Goal: Check status: Check status

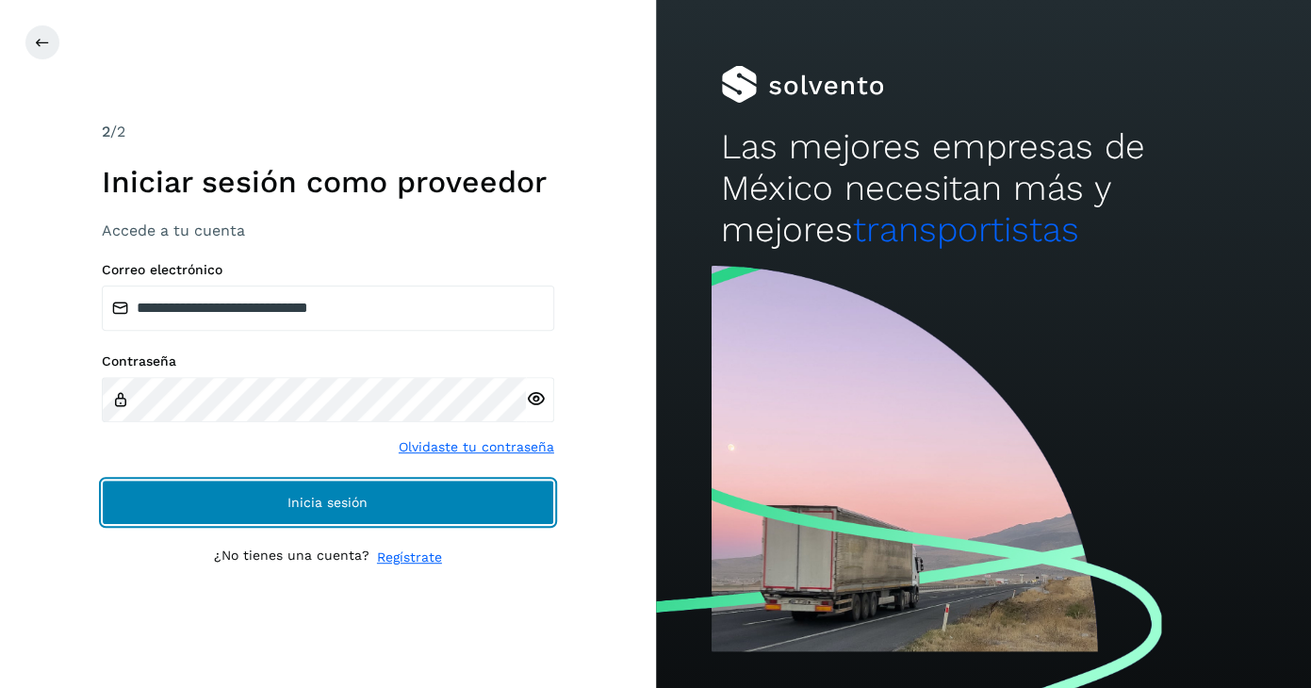
click at [348, 508] on span "Inicia sesión" at bounding box center [327, 502] width 80 height 13
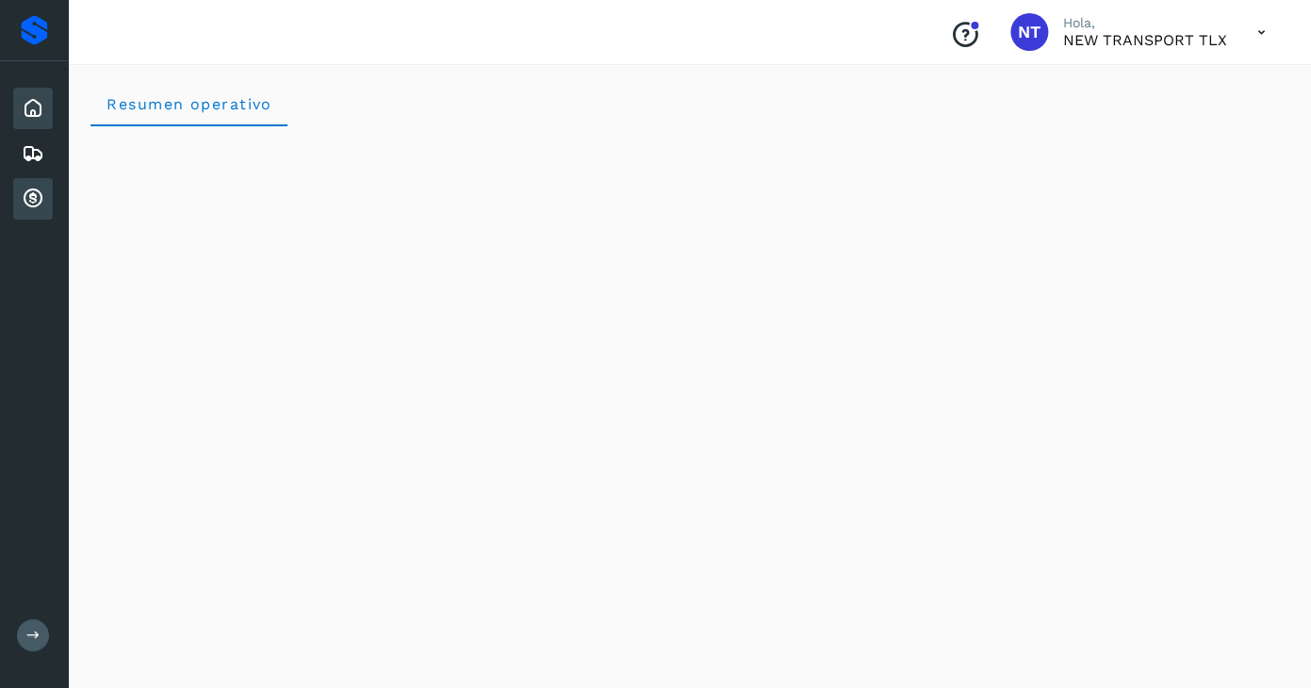
click at [41, 194] on icon at bounding box center [33, 198] width 23 height 23
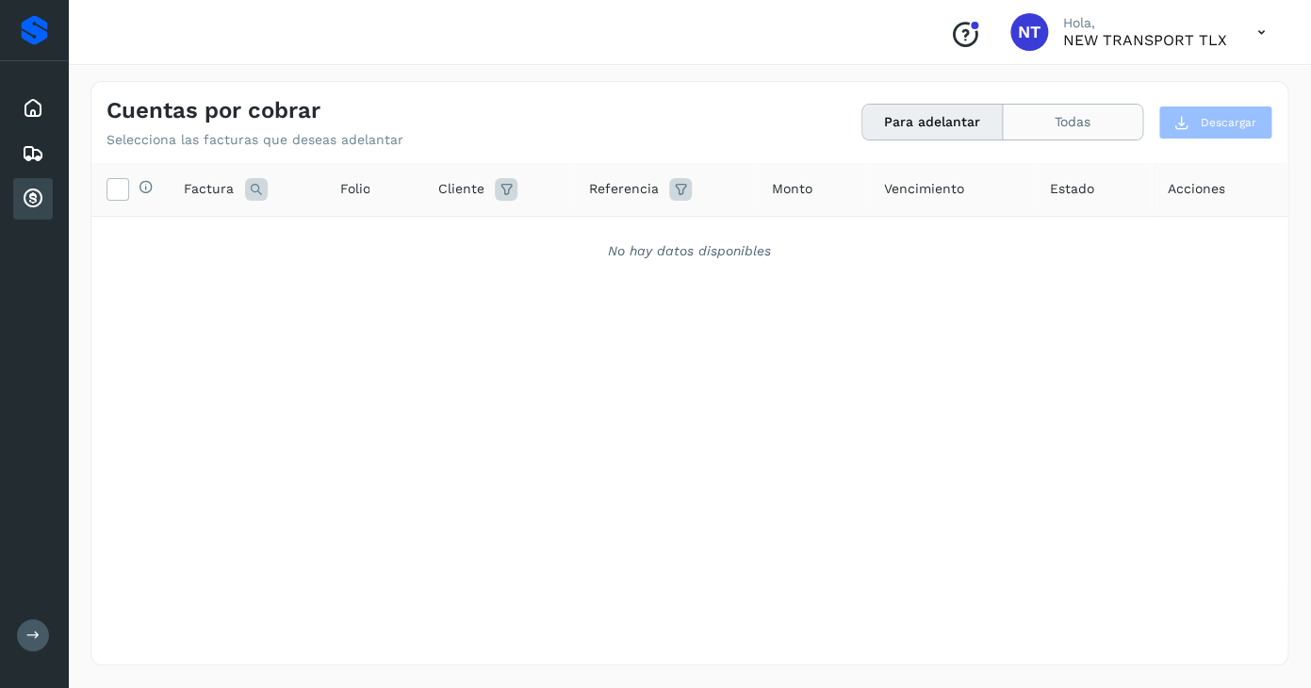
click at [1070, 112] on button "Todas" at bounding box center [1071, 122] width 139 height 35
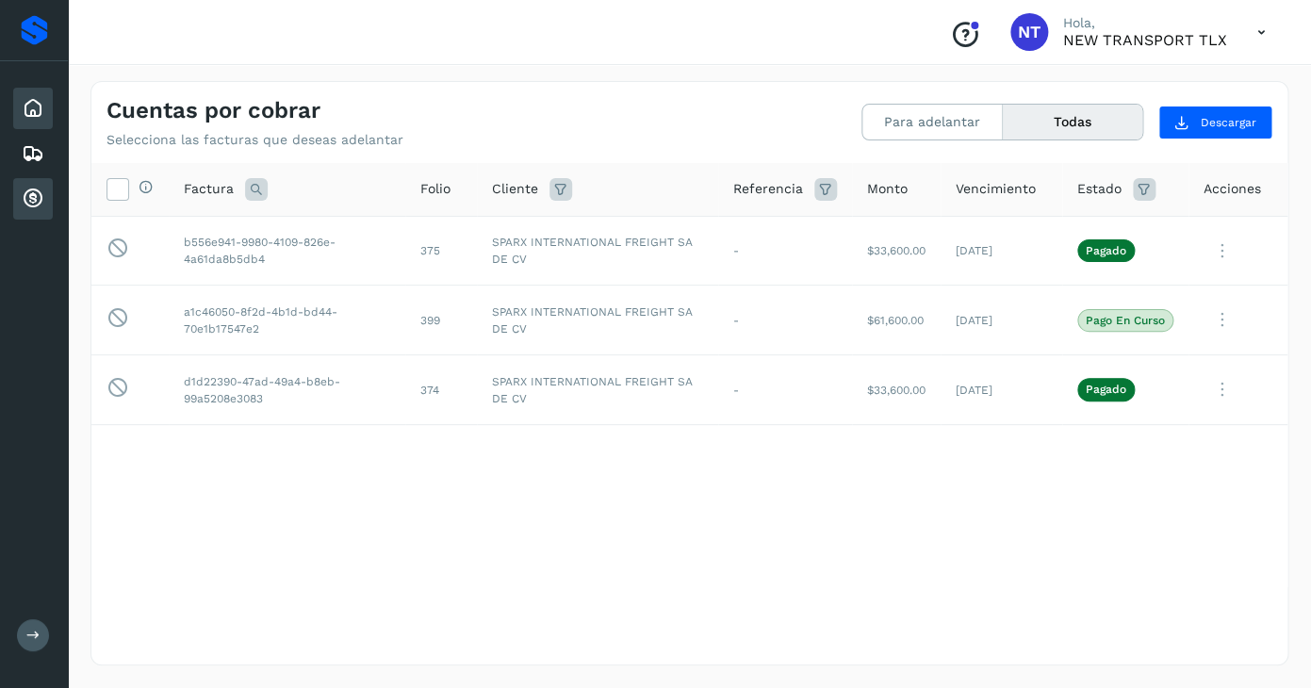
click at [26, 117] on icon at bounding box center [33, 108] width 23 height 23
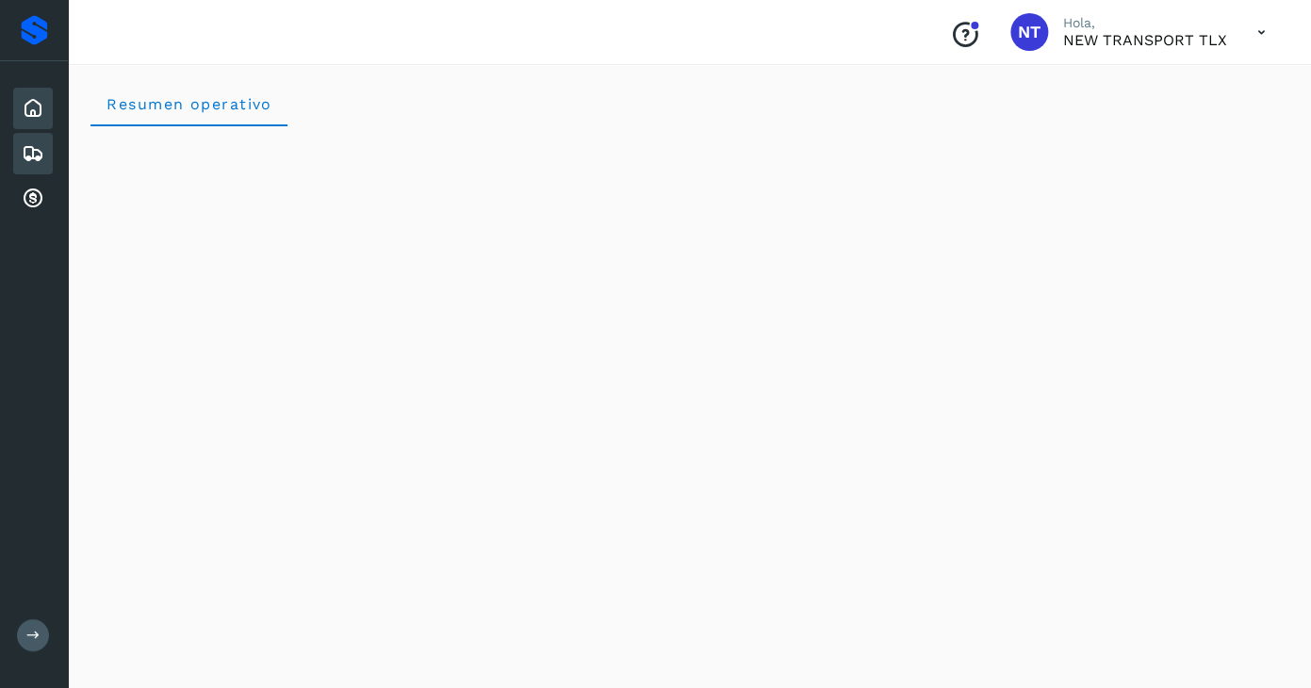
click at [41, 161] on icon at bounding box center [33, 153] width 23 height 23
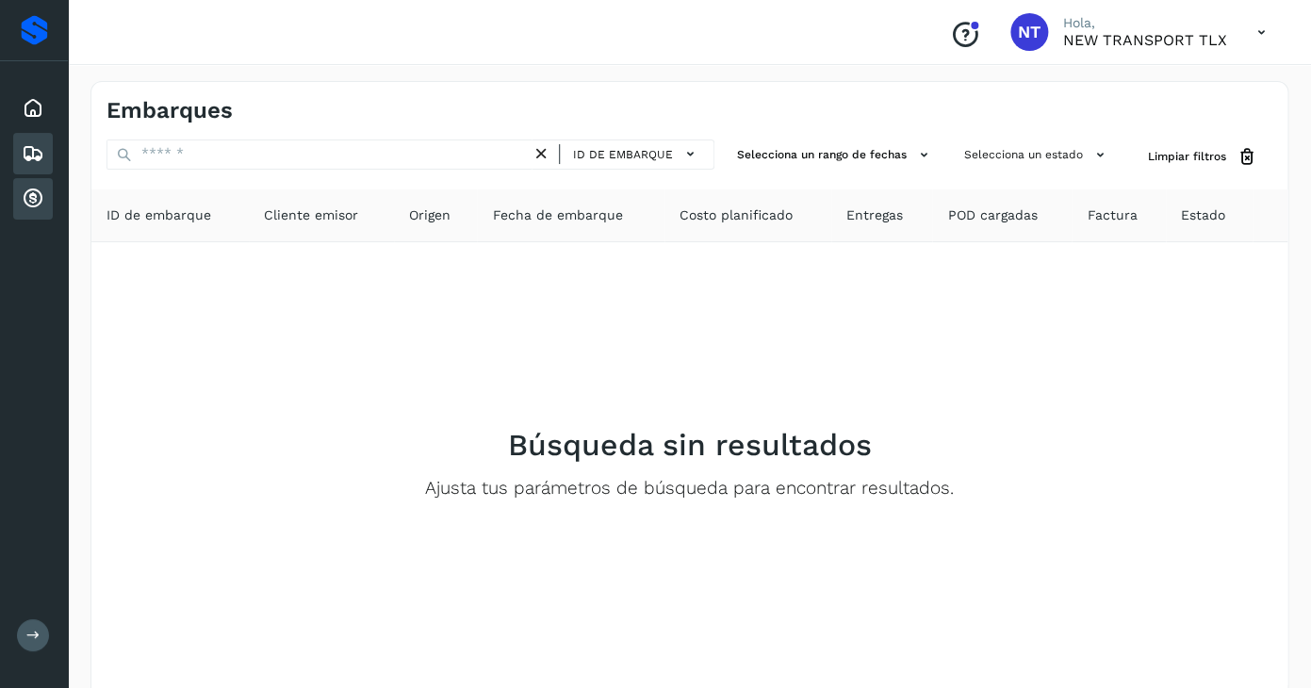
click at [37, 190] on icon at bounding box center [33, 198] width 23 height 23
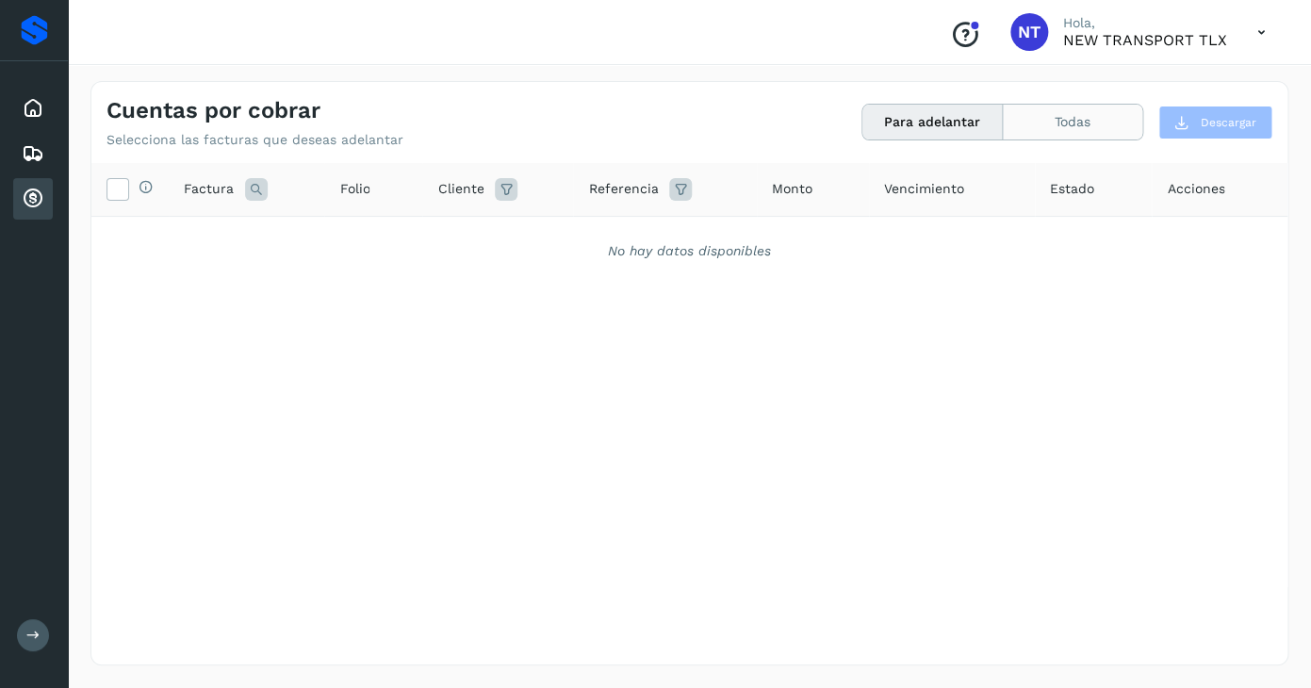
click at [1071, 124] on button "Todas" at bounding box center [1071, 122] width 139 height 35
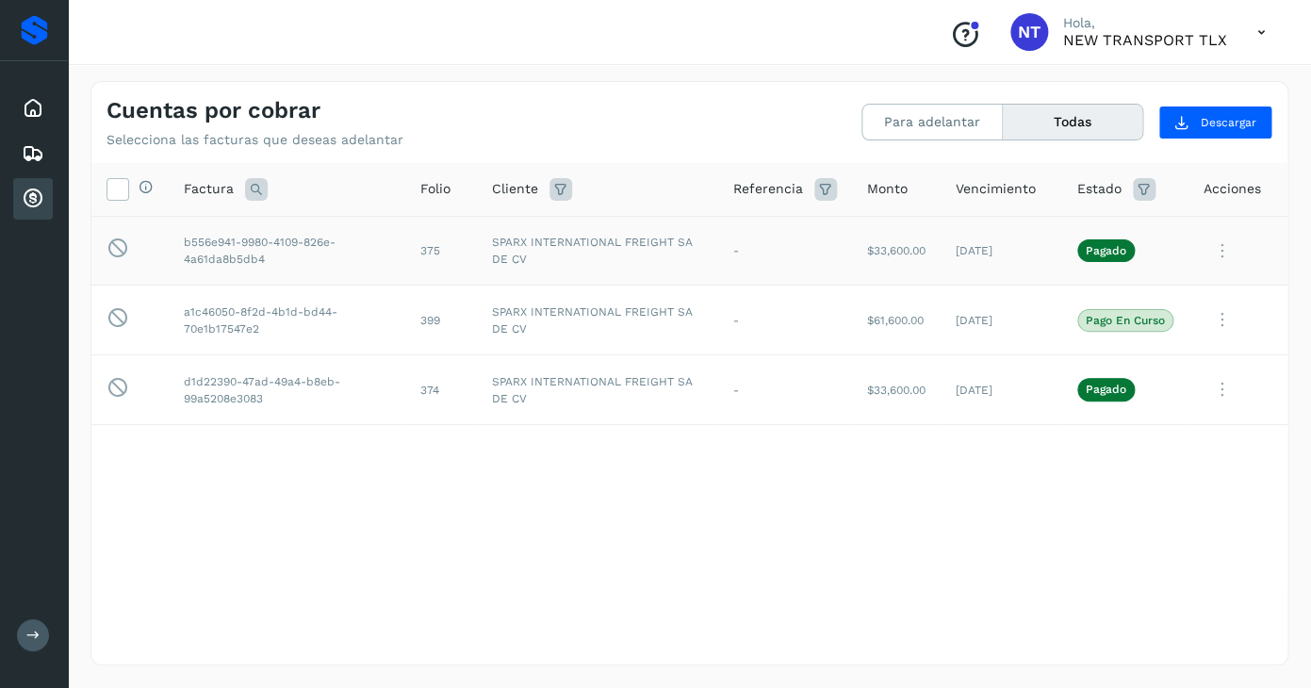
click at [562, 268] on td "SPARX INTERNATIONAL FREIGHT SA DE CV" at bounding box center [597, 251] width 241 height 70
click at [1119, 36] on p "NEW TRANSPORT TLX" at bounding box center [1145, 40] width 164 height 18
click at [1261, 31] on icon at bounding box center [1261, 32] width 39 height 39
click at [842, 75] on div at bounding box center [655, 344] width 1311 height 688
